Goal: Communication & Community: Connect with others

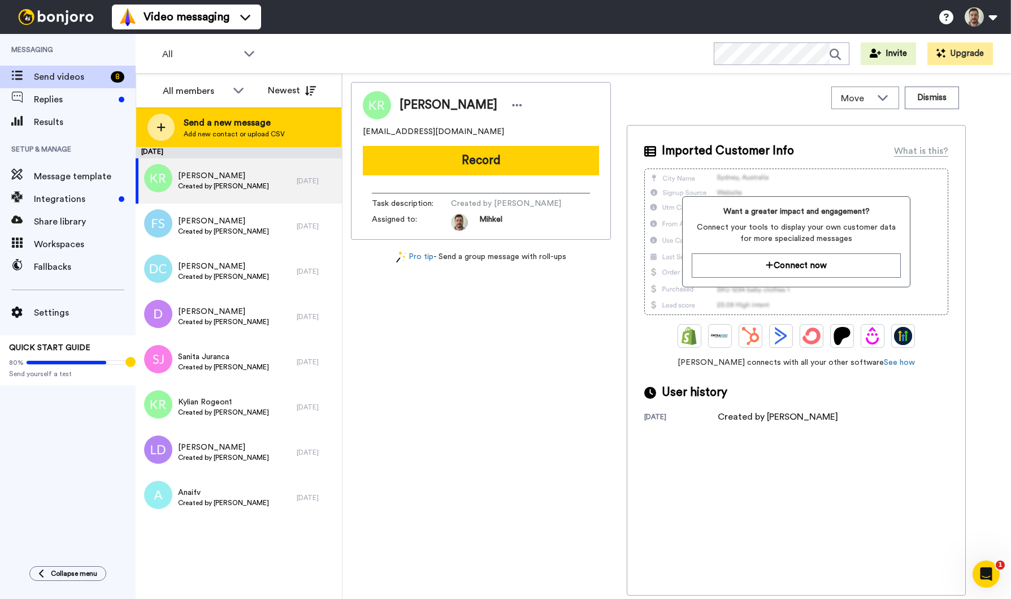
click at [202, 127] on span "Send a new message" at bounding box center [234, 123] width 101 height 14
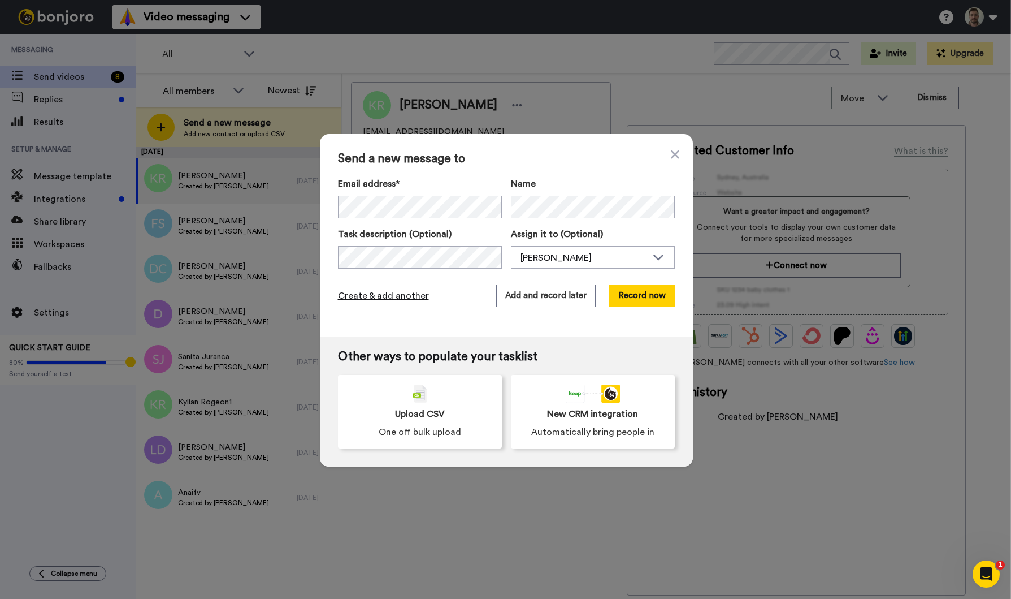
click at [385, 296] on span "Create & add another" at bounding box center [383, 296] width 91 height 14
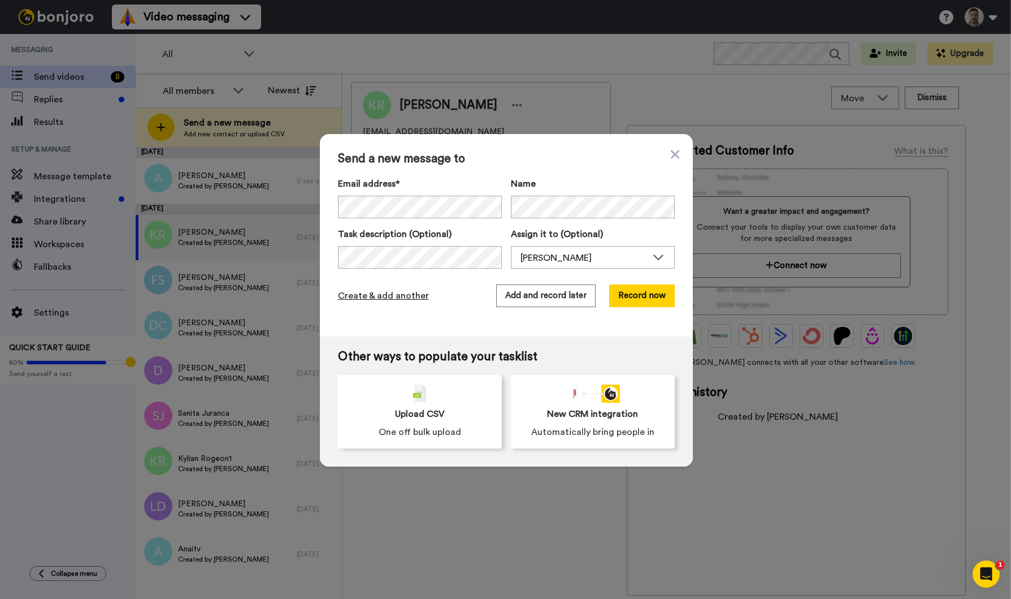
click at [393, 299] on span "Create & add another" at bounding box center [383, 296] width 91 height 14
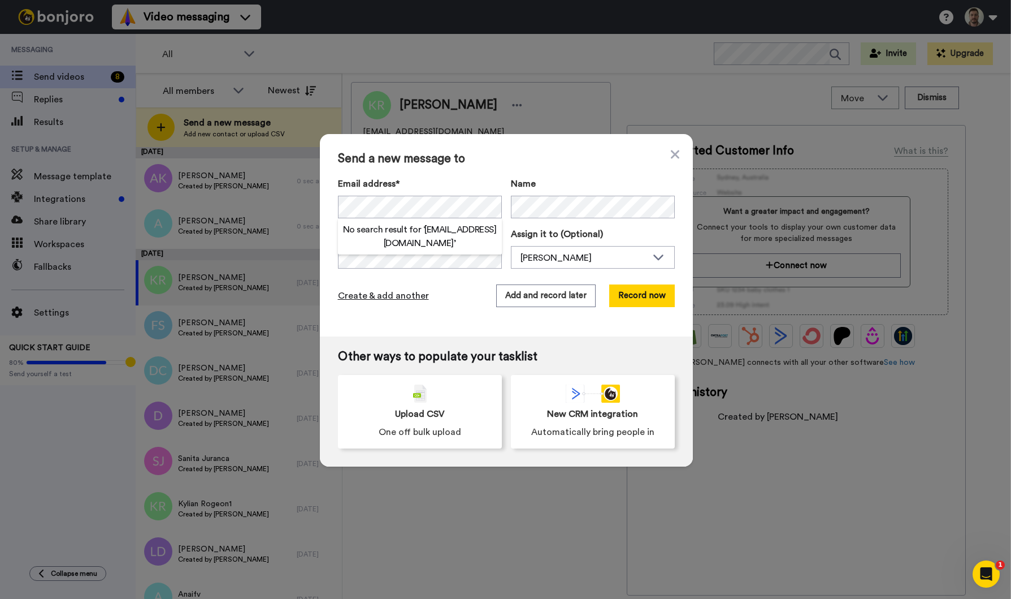
click at [391, 299] on span "Create & add another" at bounding box center [383, 296] width 91 height 14
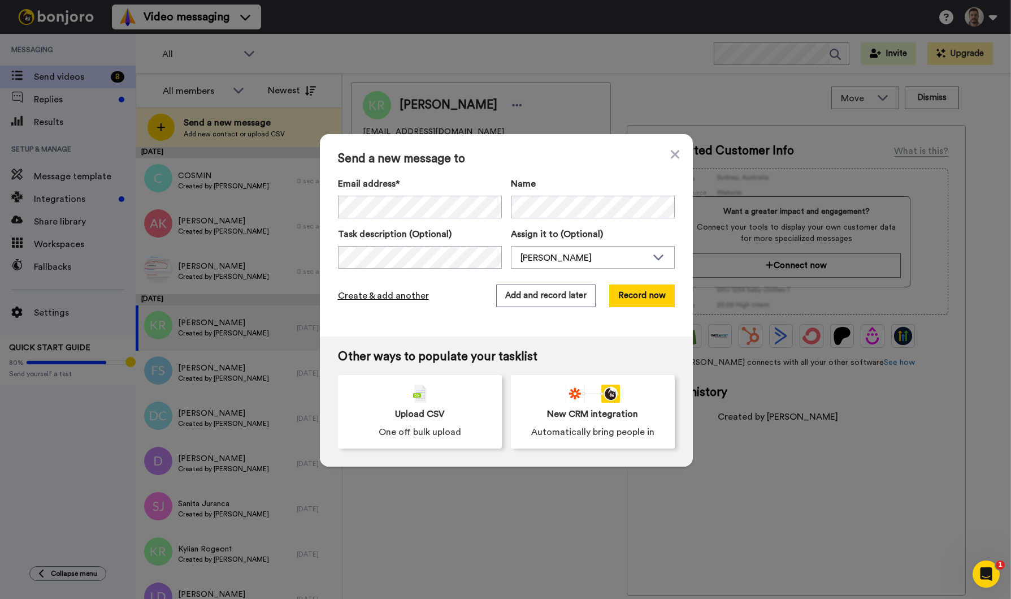
click at [363, 292] on span "Create & add another" at bounding box center [383, 296] width 91 height 14
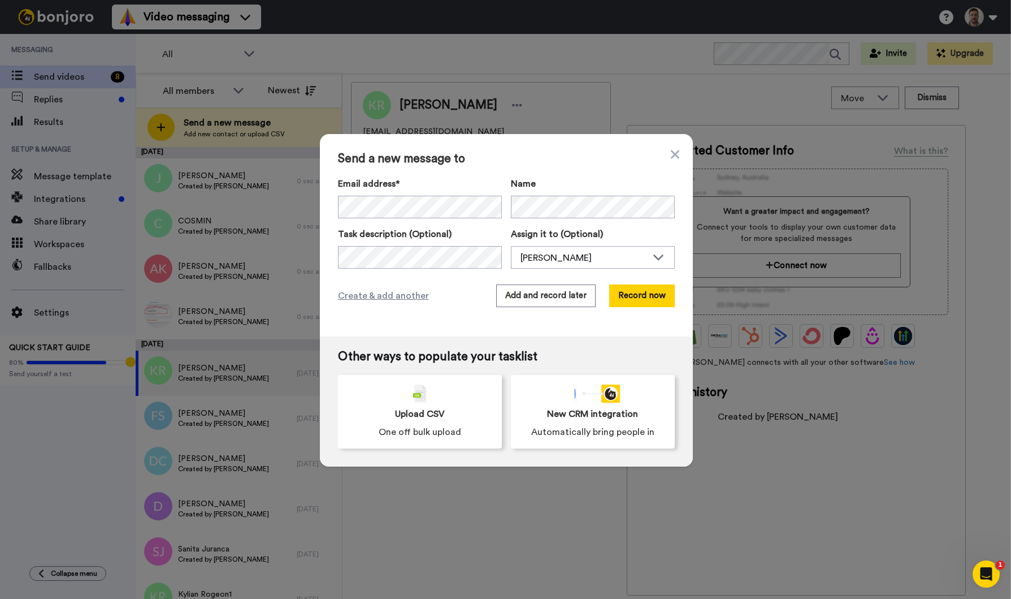
click at [362, 323] on div "Send a new message to Email address* No search result for ‘ reinis.berze@gmail.…" at bounding box center [506, 235] width 373 height 202
click at [368, 299] on span "Create & add another" at bounding box center [383, 296] width 91 height 14
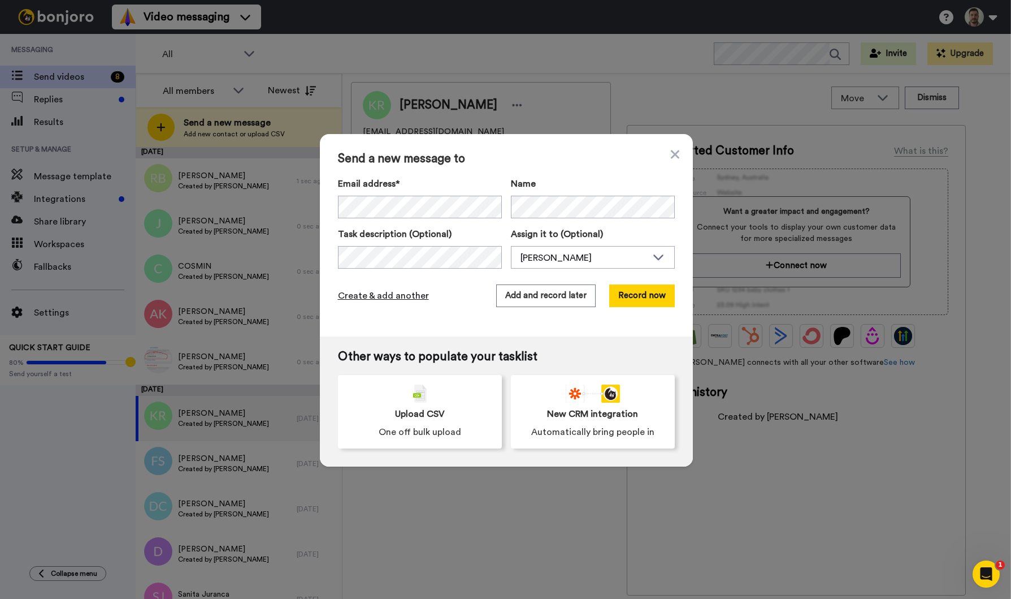
click at [399, 294] on span "Create & add another" at bounding box center [383, 296] width 91 height 14
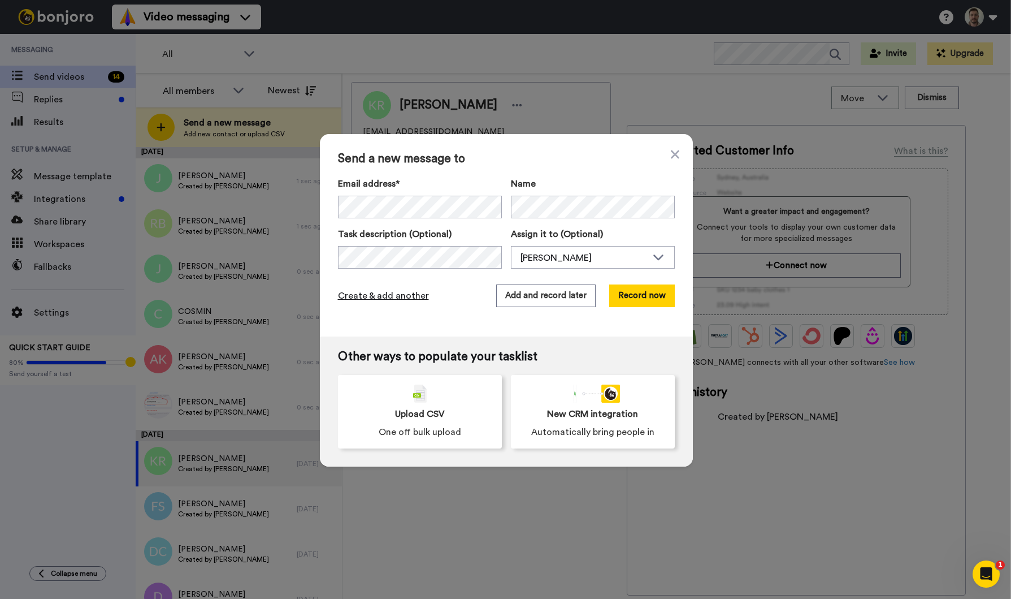
click at [381, 297] on span "Create & add another" at bounding box center [383, 296] width 91 height 14
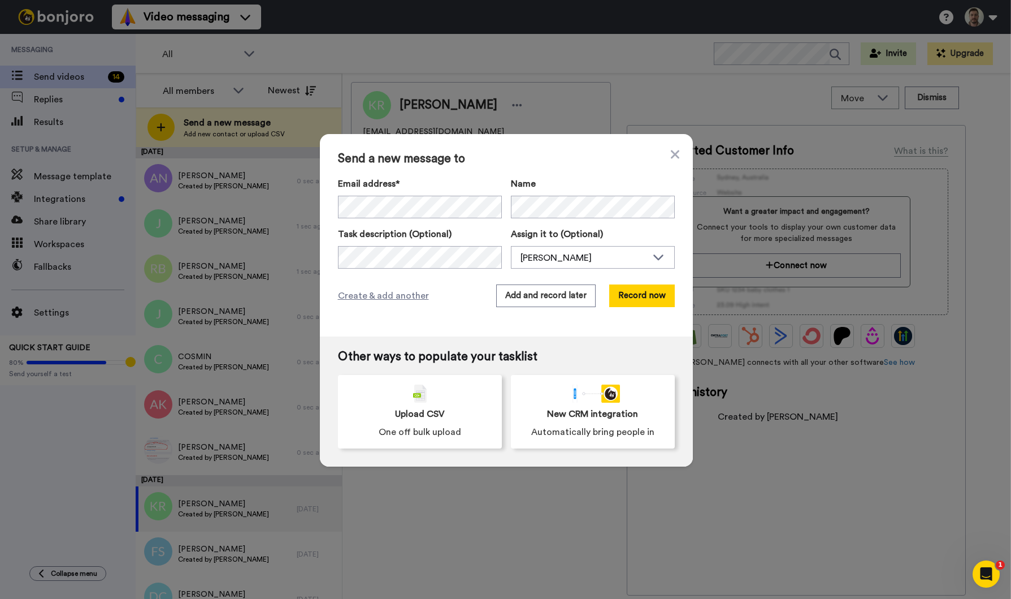
click at [366, 326] on div "Send a new message to Email address* No search result for ‘ l.charteros@gmail.c…" at bounding box center [506, 235] width 373 height 202
click at [370, 298] on span "Create & add another" at bounding box center [383, 296] width 91 height 14
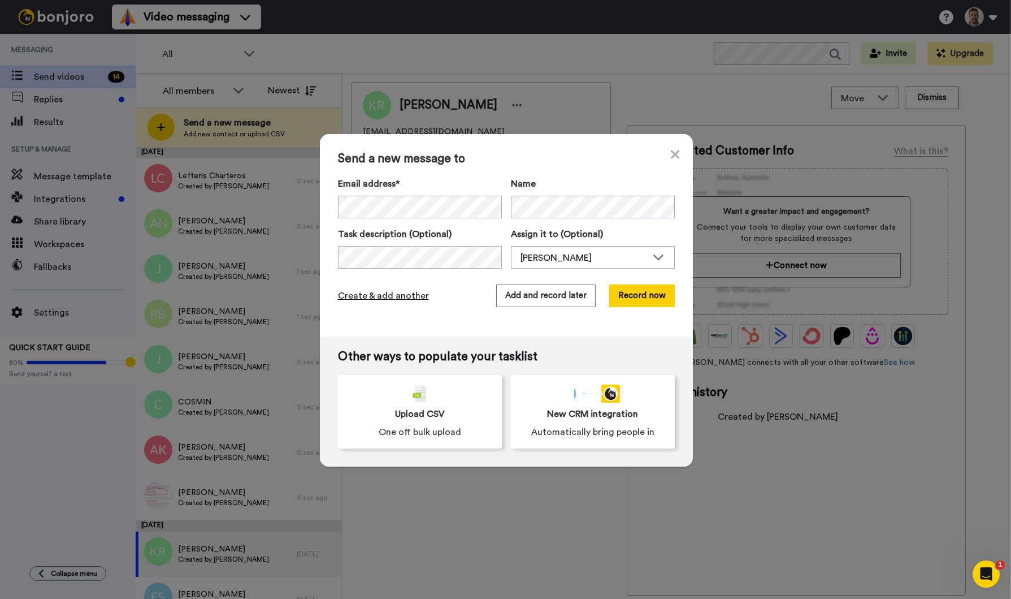
click at [375, 301] on span "Create & add another" at bounding box center [383, 296] width 91 height 14
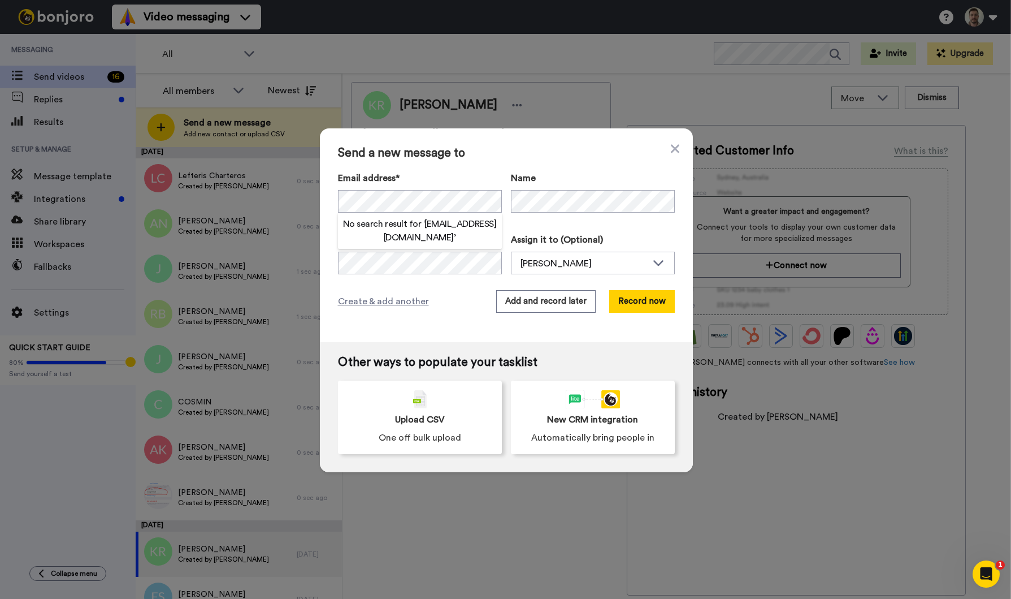
click at [448, 298] on div "Create & add another Add and record later Record now" at bounding box center [506, 301] width 337 height 23
click at [390, 300] on span "Create & add another" at bounding box center [383, 301] width 91 height 14
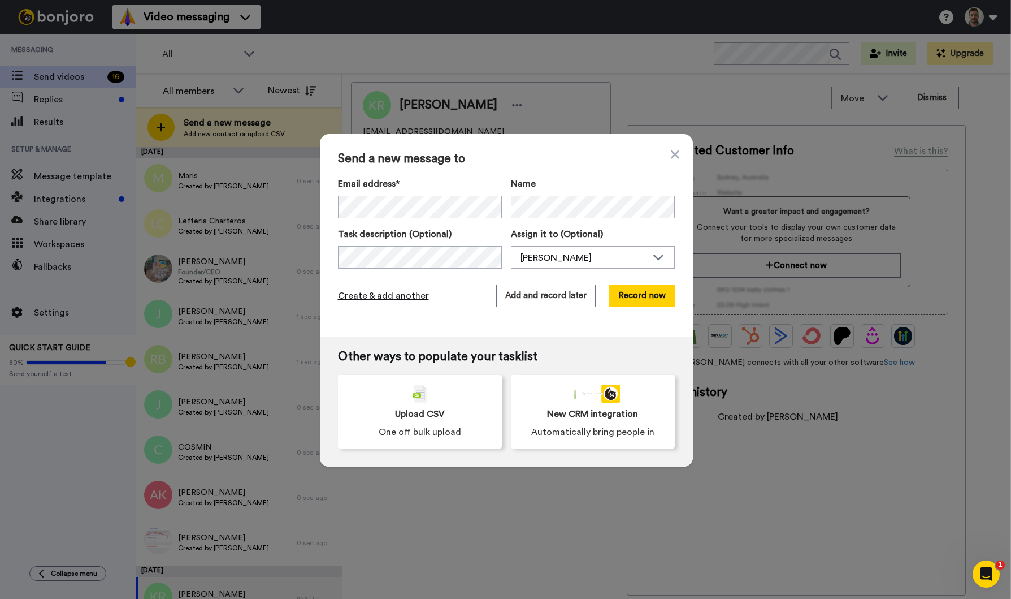
click at [389, 295] on span "Create & add another" at bounding box center [383, 296] width 91 height 14
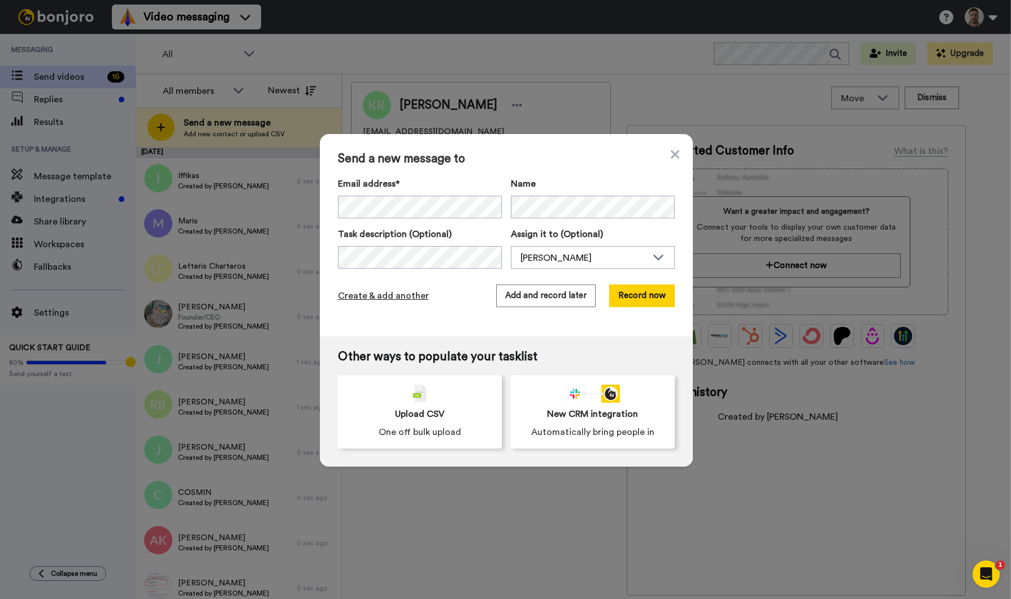
click at [393, 294] on span "Create & add another" at bounding box center [383, 296] width 91 height 14
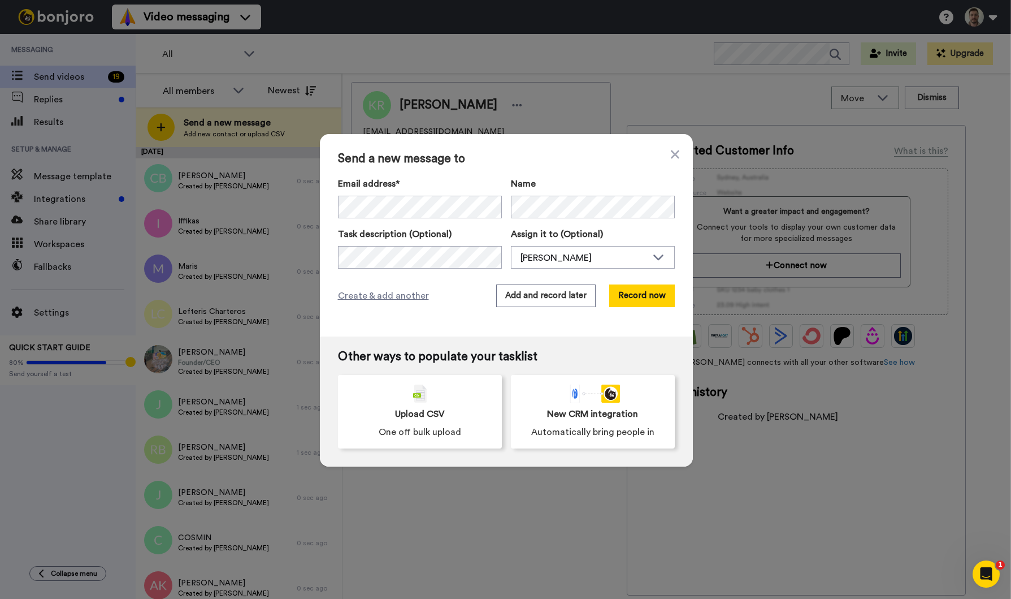
drag, startPoint x: 369, startPoint y: 316, endPoint x: 369, endPoint y: 308, distance: 7.9
click at [369, 317] on div "Send a new message to Email address* No search result for ‘ margot.p@live.be ’ …" at bounding box center [506, 235] width 373 height 202
click at [372, 296] on span "Create & add another" at bounding box center [383, 296] width 91 height 14
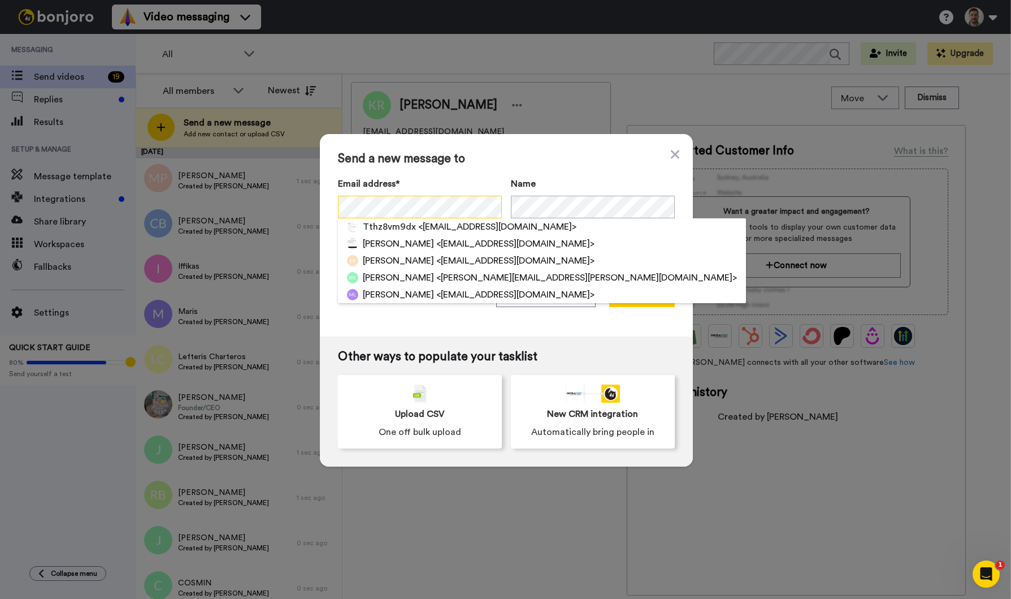
scroll to position [0, 10]
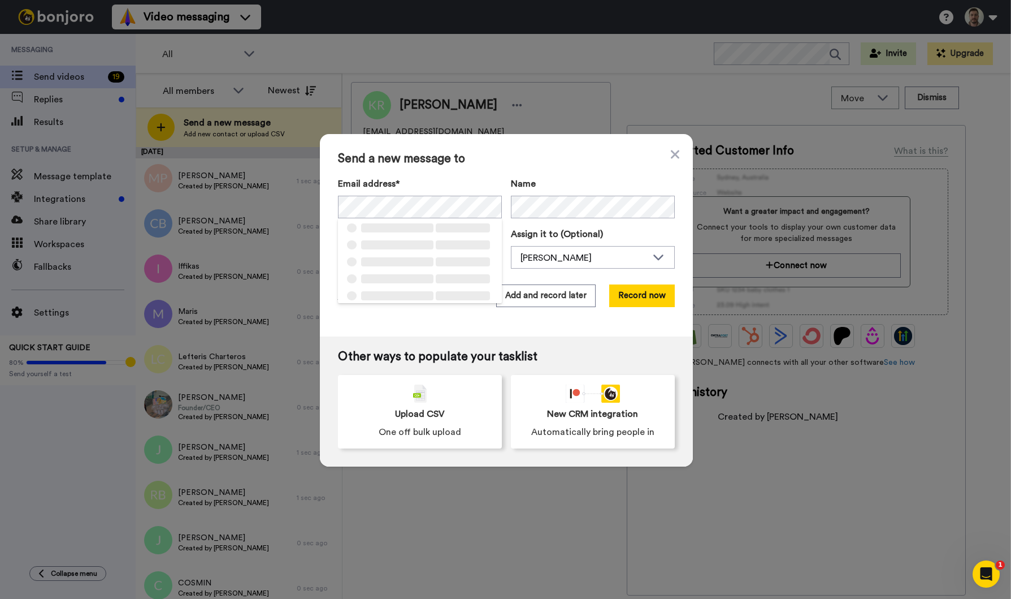
click at [420, 317] on div "Send a new message to Email address* ‌ ‌ ‌ ‌ ‌ ‌ ‌ ‌ ‌ ‌ ‌ ‌ ‌ ‌ ‌ Name Task de…" at bounding box center [506, 235] width 373 height 202
click at [369, 294] on span "Create & add another" at bounding box center [383, 296] width 91 height 14
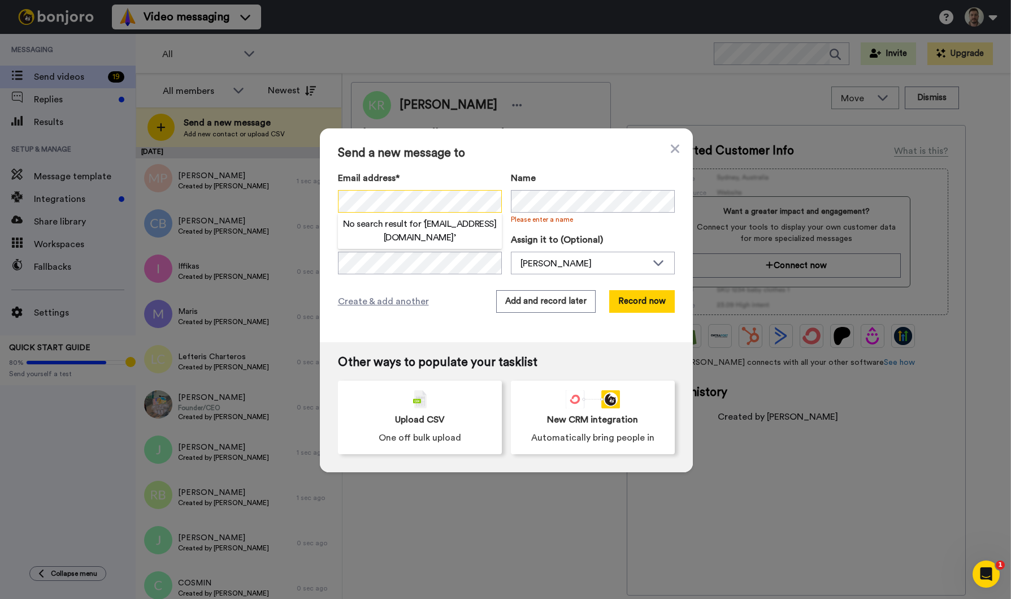
click at [325, 204] on div "Send a new message to Email address* No search result for ‘ xb9f5w4v7r@privater…" at bounding box center [506, 235] width 373 height 214
click at [382, 303] on span "Create & add another" at bounding box center [383, 301] width 91 height 14
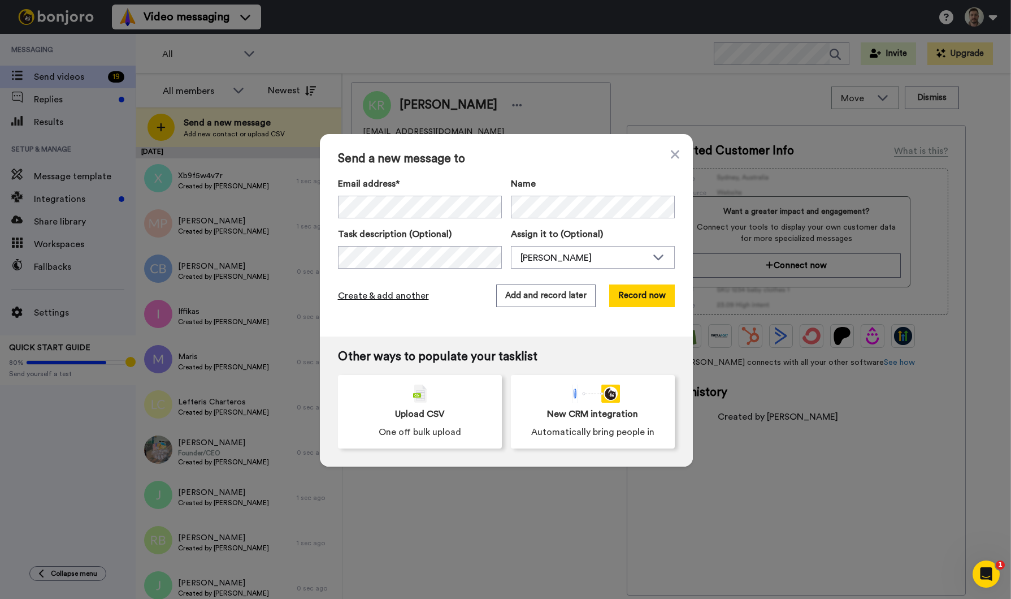
click at [391, 294] on span "Create & add another" at bounding box center [383, 296] width 91 height 14
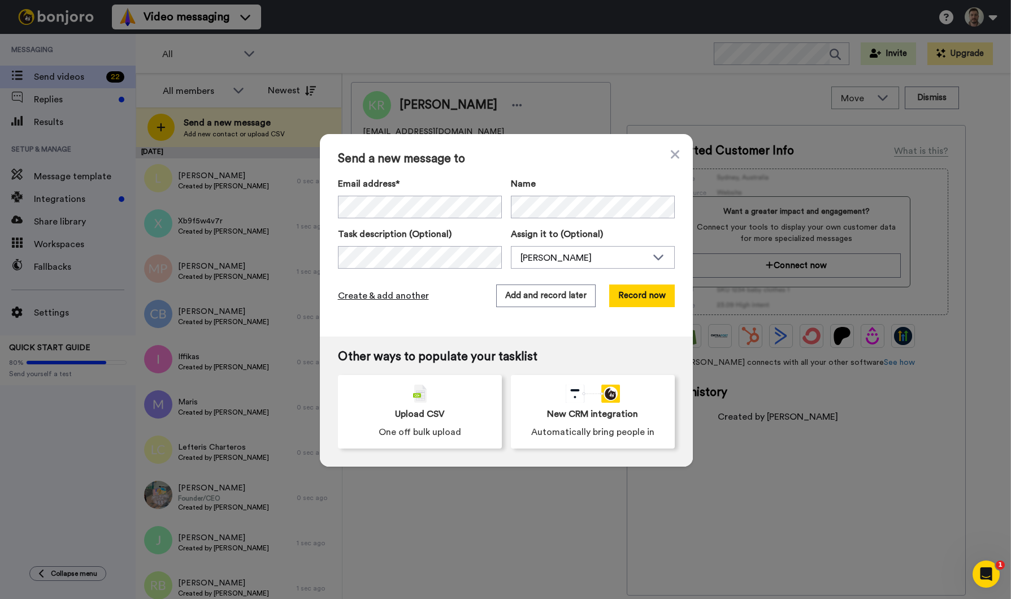
click at [387, 292] on span "Create & add another" at bounding box center [383, 296] width 91 height 14
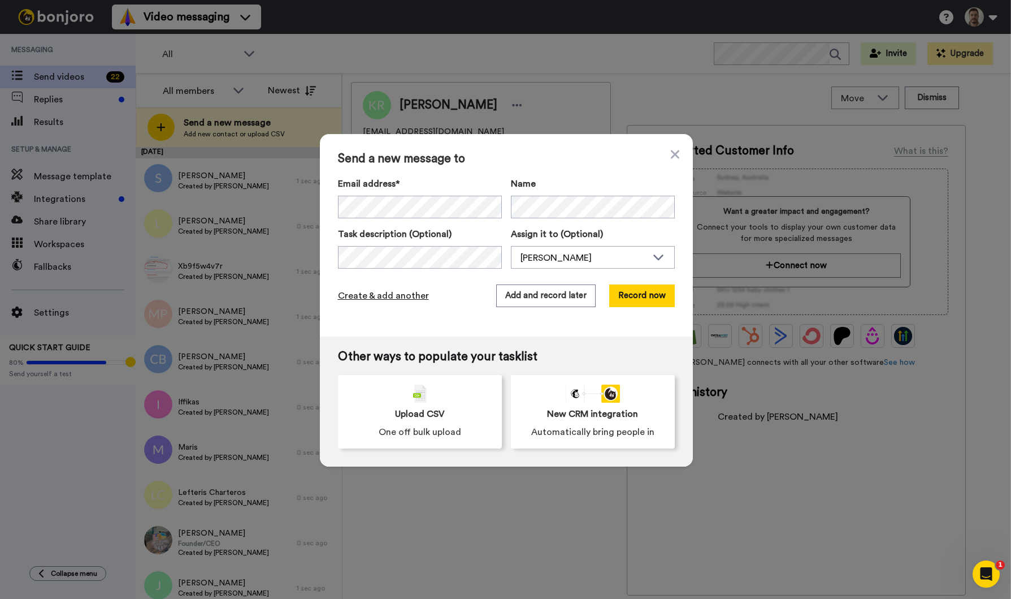
click at [399, 294] on span "Create & add another" at bounding box center [383, 296] width 91 height 14
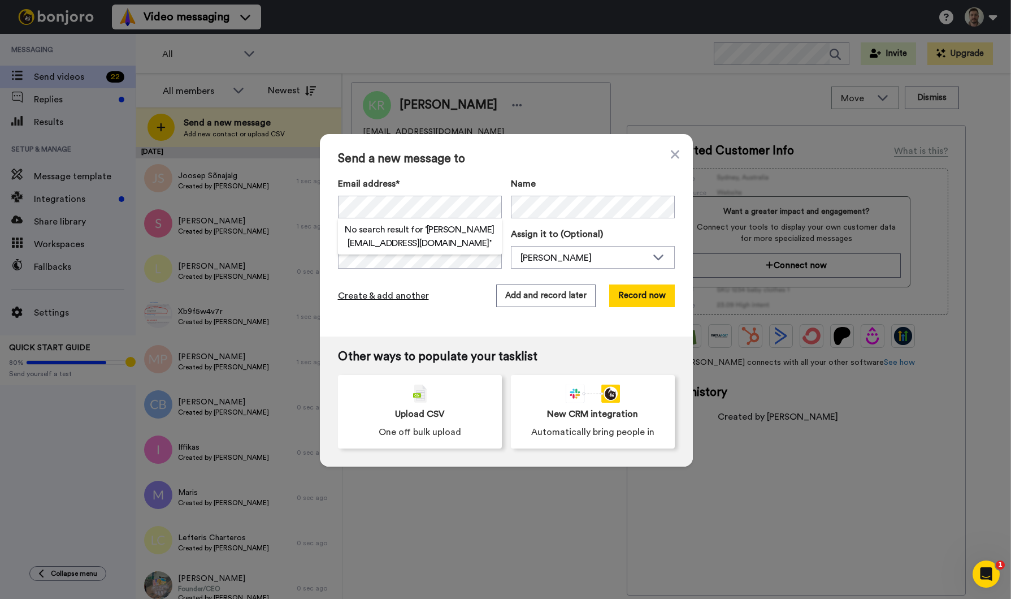
click at [374, 293] on span "Create & add another" at bounding box center [383, 296] width 91 height 14
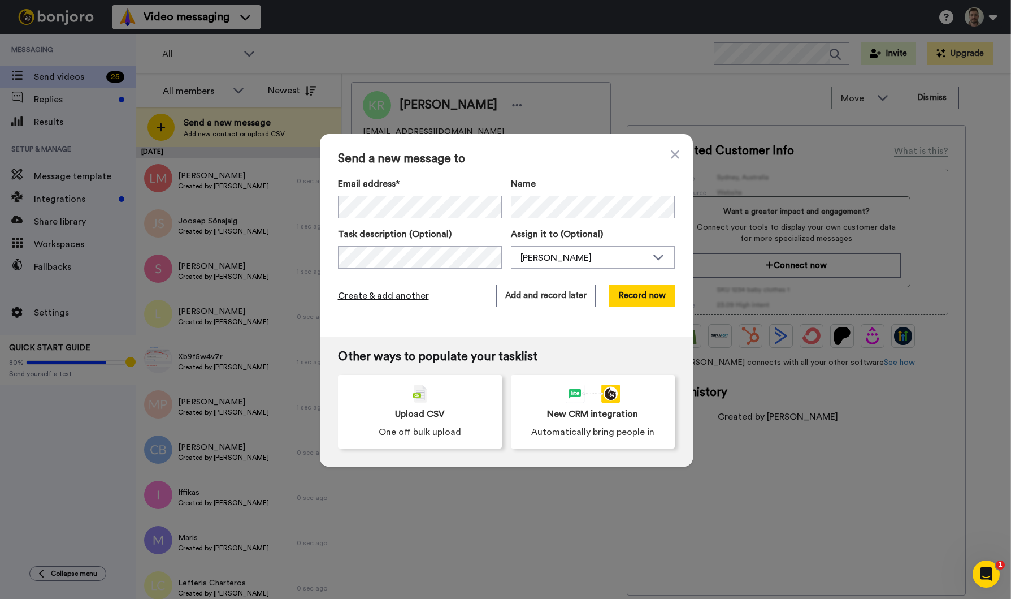
click at [371, 291] on span "Create & add another" at bounding box center [383, 296] width 91 height 14
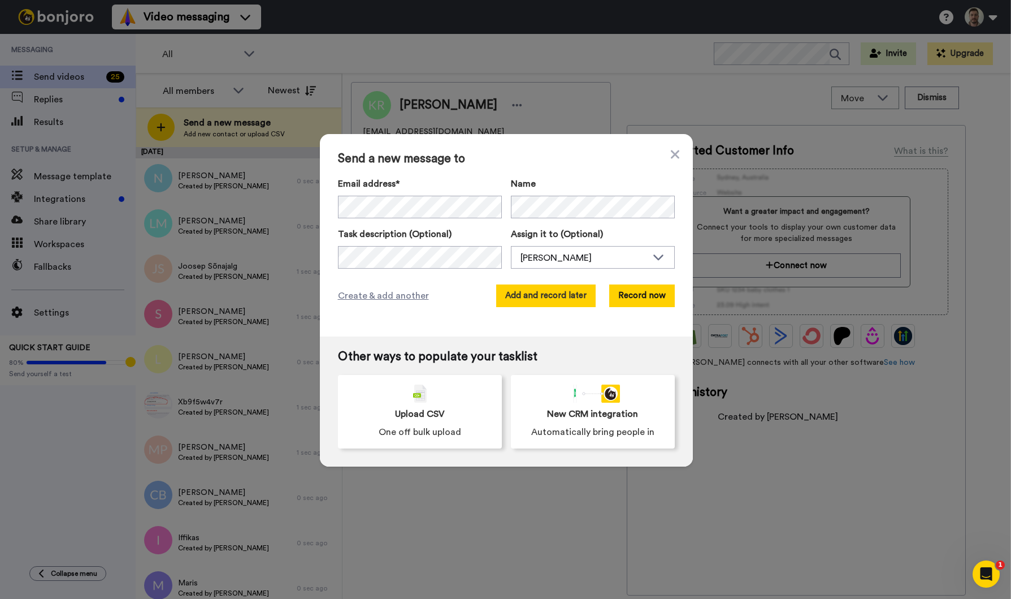
click at [526, 304] on button "Add and record later" at bounding box center [545, 295] width 99 height 23
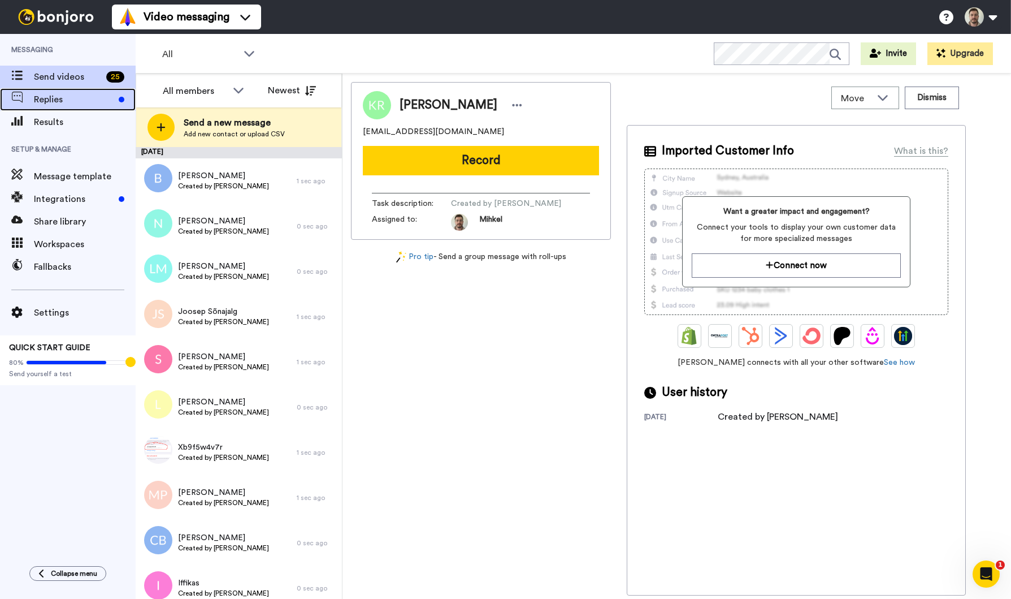
click at [83, 93] on span "Replies" at bounding box center [74, 100] width 80 height 14
